Goal: Task Accomplishment & Management: Use online tool/utility

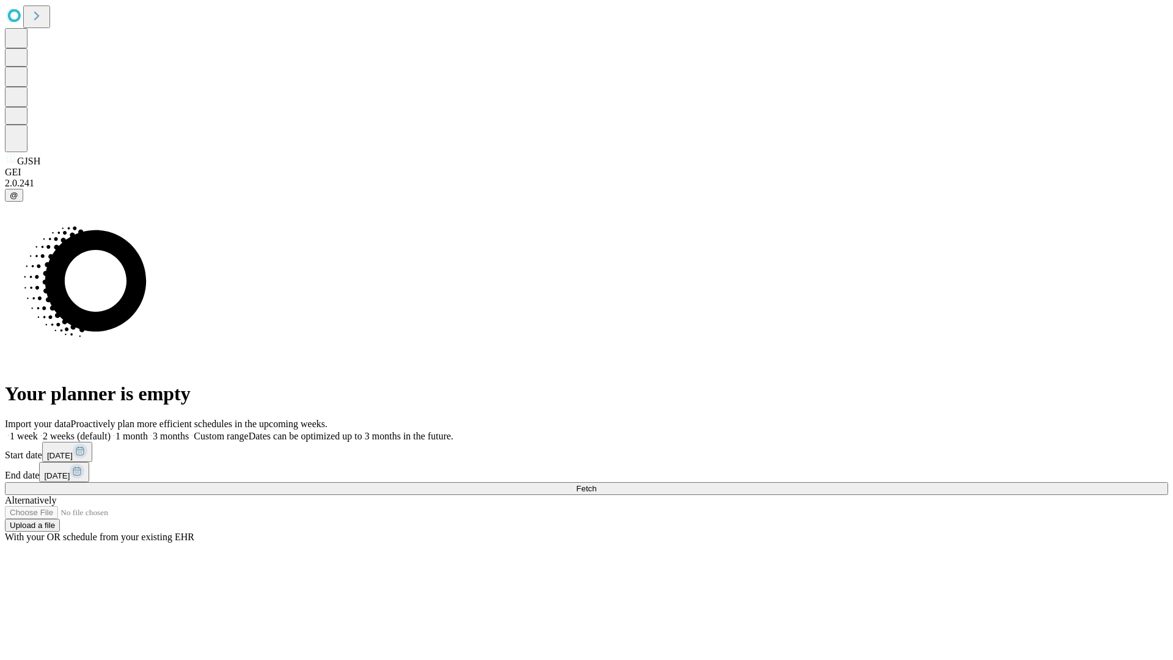
click at [596, 484] on span "Fetch" at bounding box center [586, 488] width 20 height 9
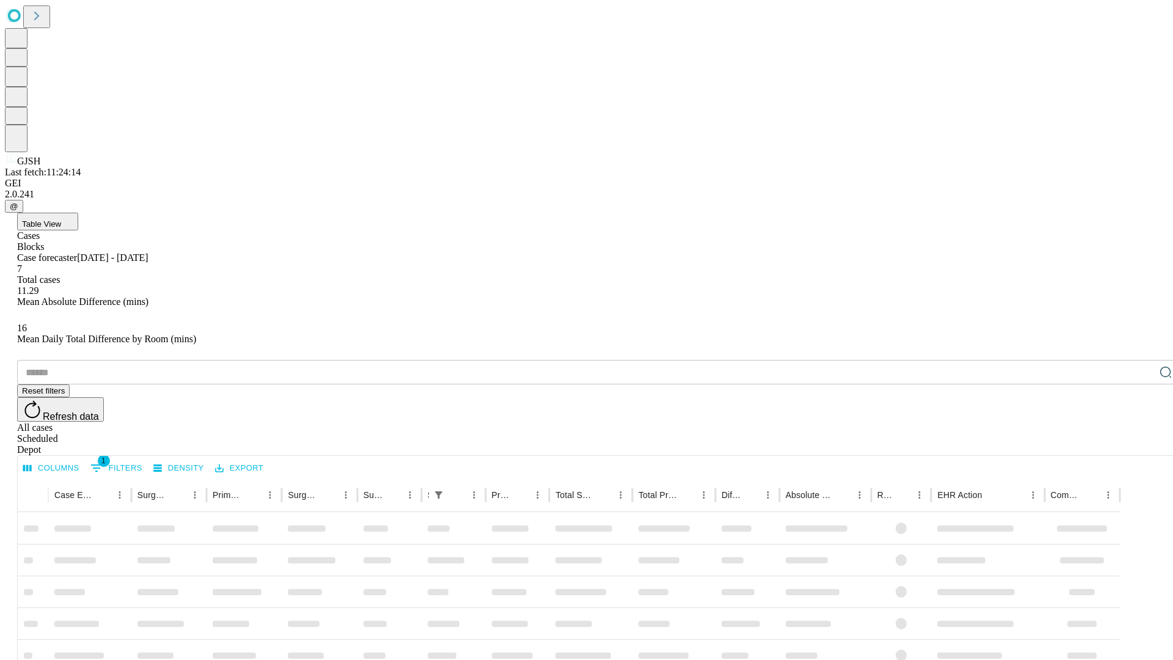
click at [61, 219] on span "Table View" at bounding box center [41, 223] width 39 height 9
